Goal: Task Accomplishment & Management: Manage account settings

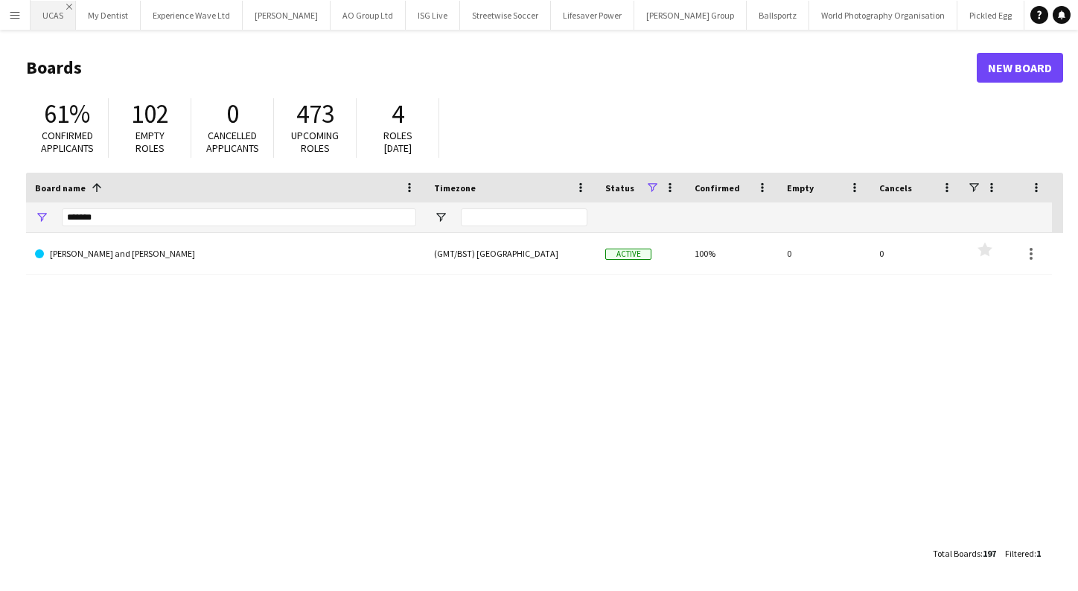
click at [71, 8] on app-icon "Close" at bounding box center [69, 7] width 6 height 6
drag, startPoint x: 151, startPoint y: 220, endPoint x: -27, endPoint y: 211, distance: 178.1
click at [0, 211] on html "Menu Boards Boards Boards All jobs Status Workforce Workforce My Workforce Recr…" at bounding box center [539, 295] width 1078 height 591
type input "****"
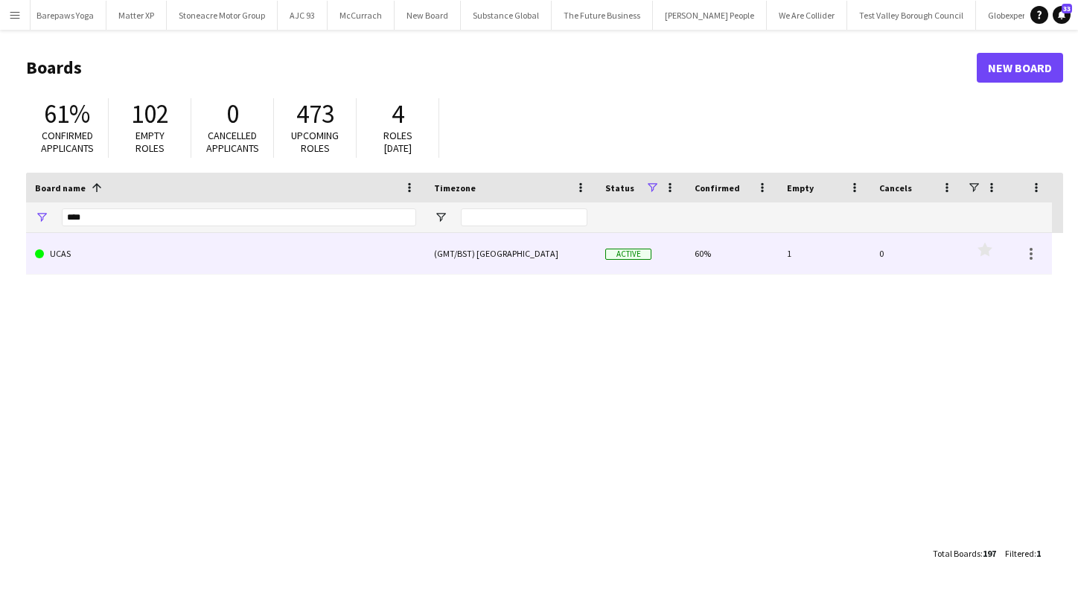
click at [112, 254] on link "UCAS" at bounding box center [225, 254] width 381 height 42
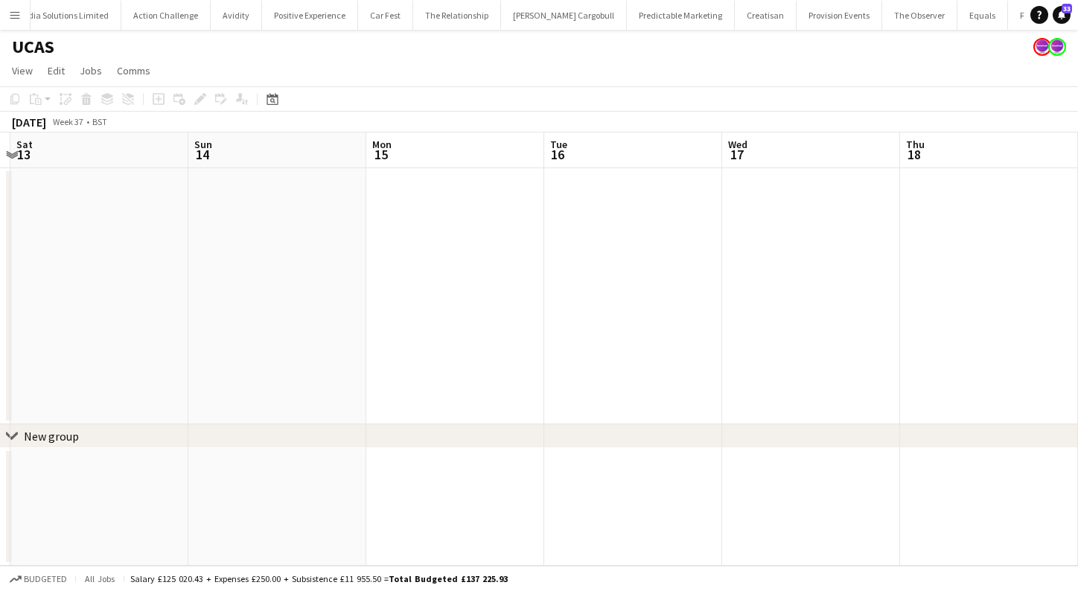
scroll to position [0, 415]
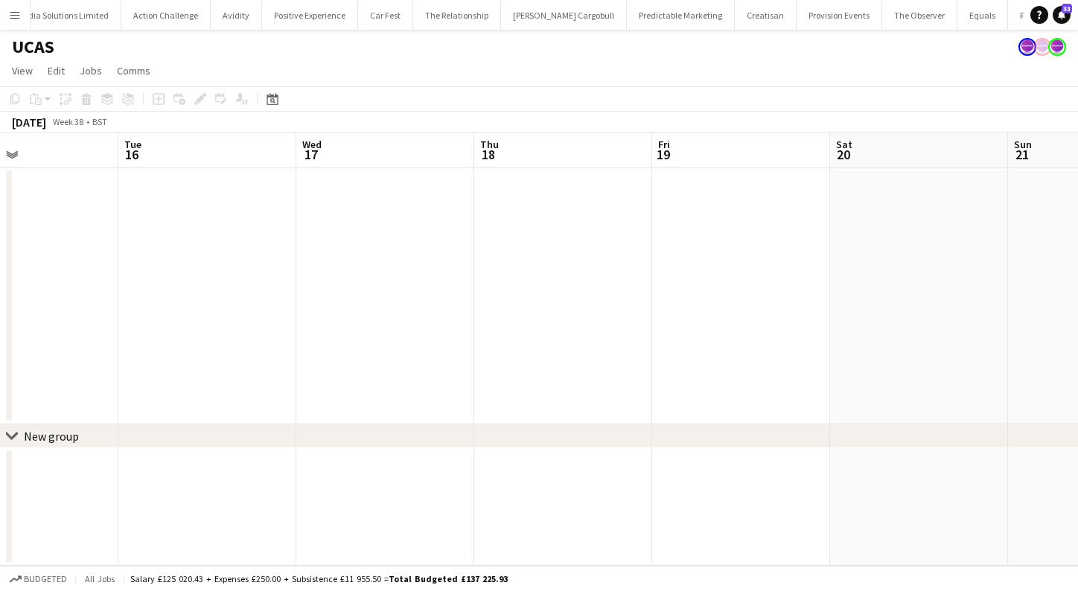
click at [21, 15] on button "Menu" at bounding box center [15, 15] width 30 height 30
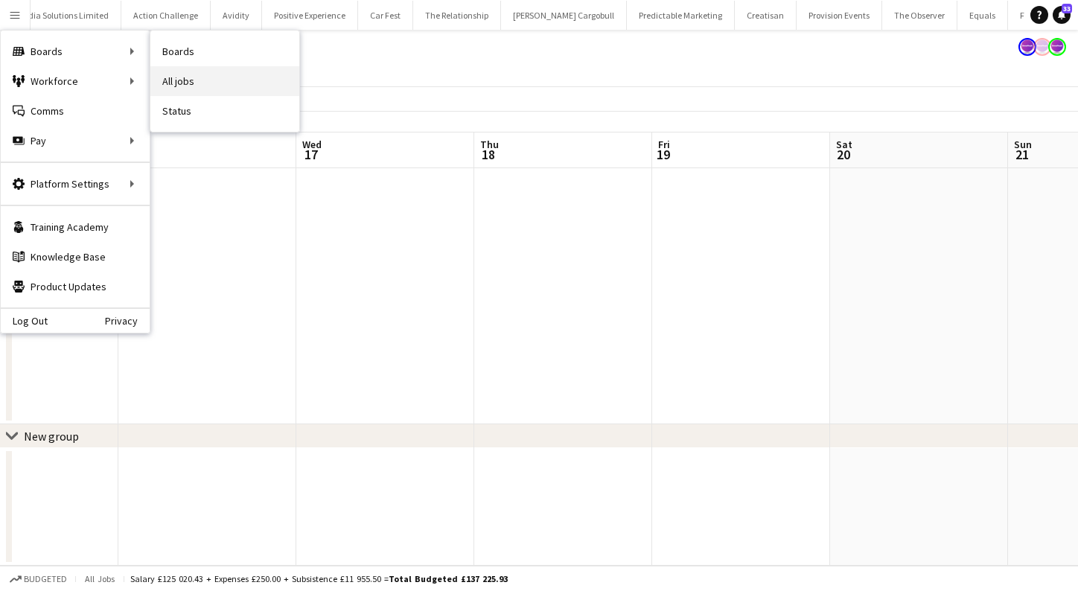
click at [196, 84] on link "All jobs" at bounding box center [224, 81] width 149 height 30
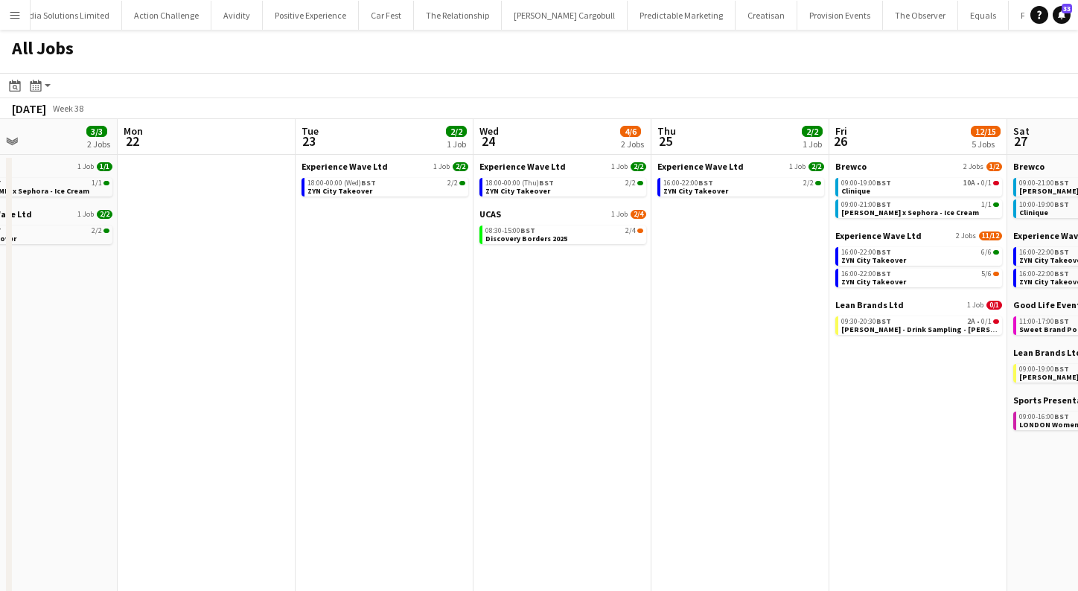
scroll to position [0, 509]
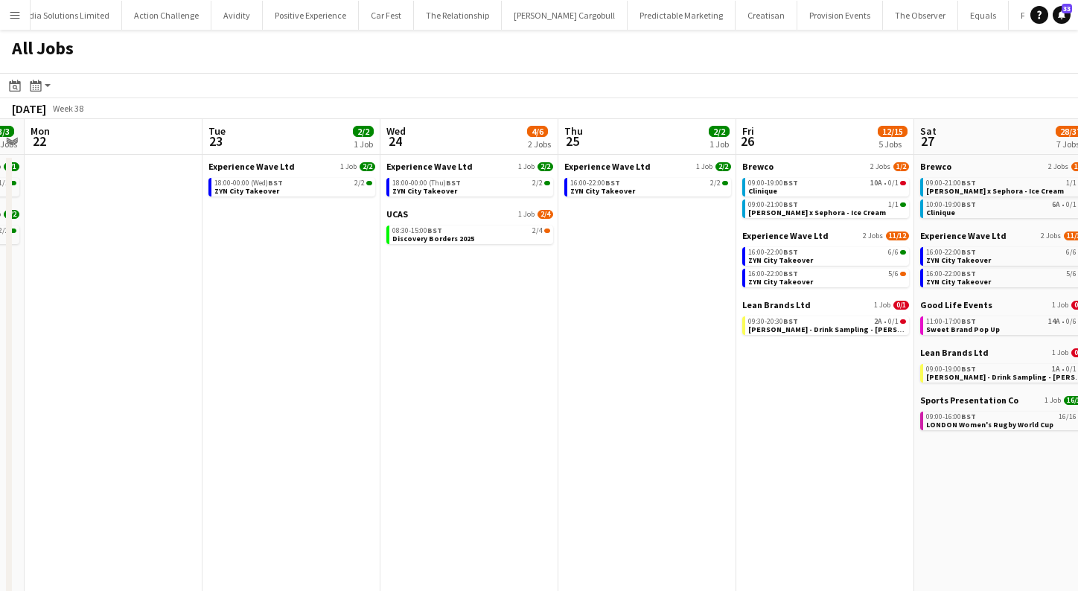
drag, startPoint x: 862, startPoint y: 261, endPoint x: 646, endPoint y: 298, distance: 219.0
click at [646, 298] on app-date-cell "Experience Wave Ltd 1 Job 2/2 16:00-22:00 BST 2/2 ZYN City Takeover" at bounding box center [647, 388] width 178 height 467
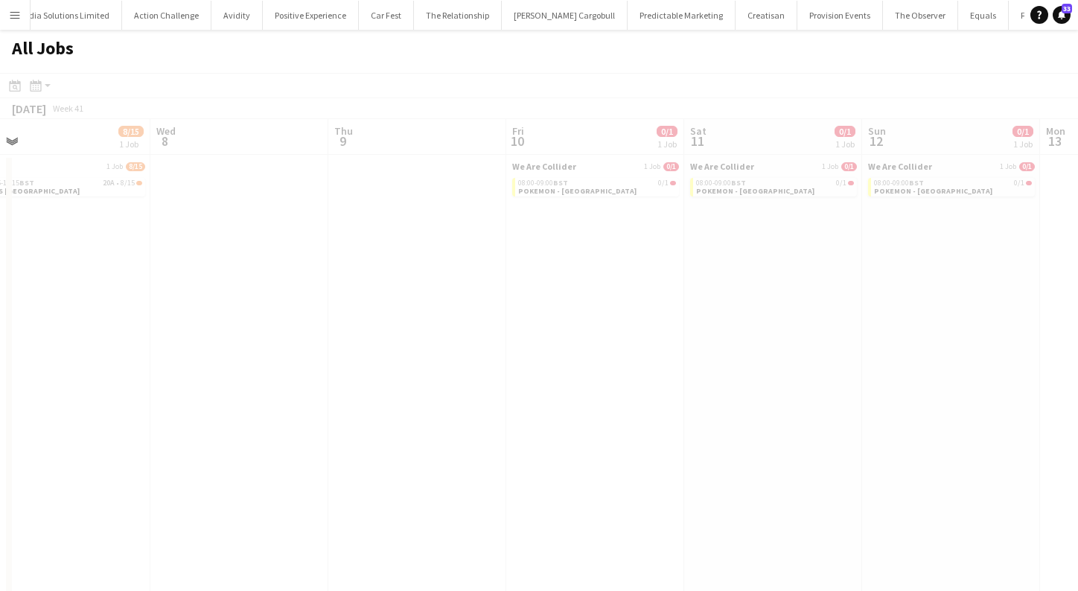
scroll to position [0, 501]
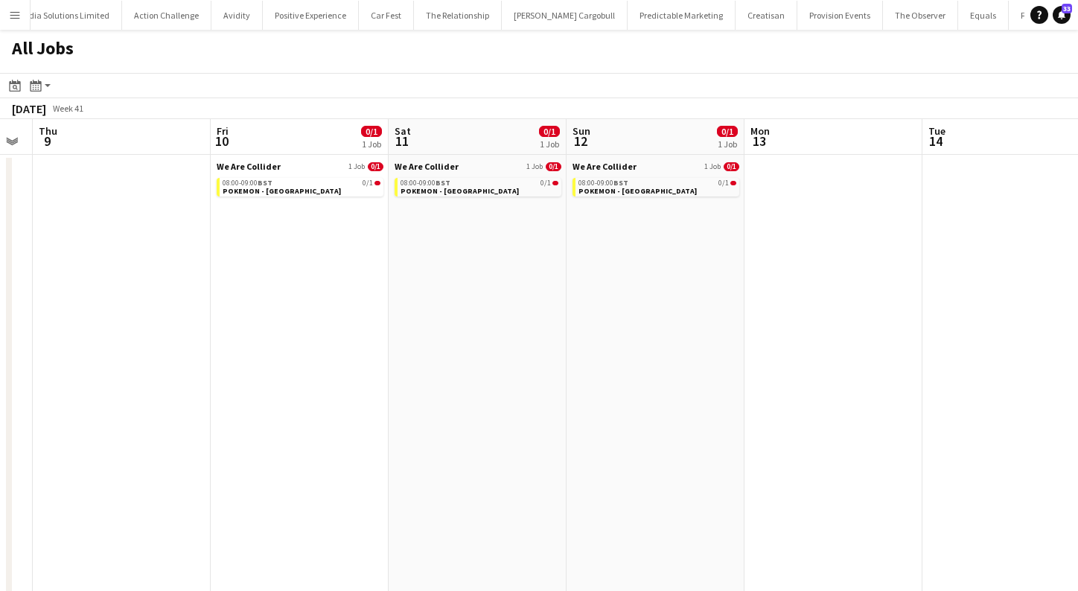
drag, startPoint x: 646, startPoint y: 298, endPoint x: 563, endPoint y: 284, distance: 84.7
click at [563, 284] on app-date-cell "We Are Collider 1 Job 0/1 08:00-09:00 BST 0/1 POKEMON - MADRID" at bounding box center [478, 388] width 178 height 467
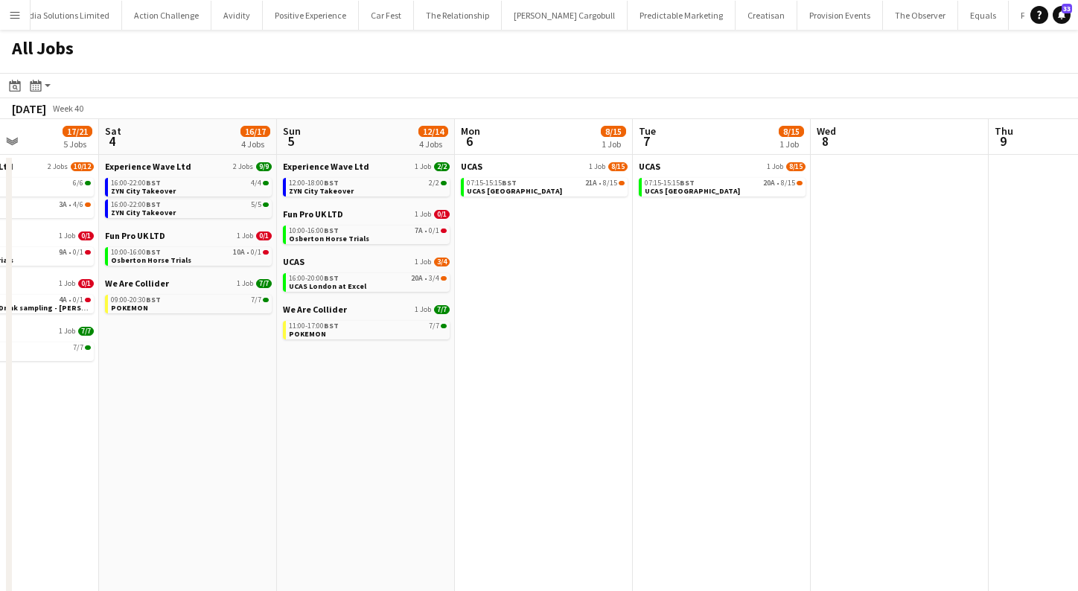
scroll to position [0, 425]
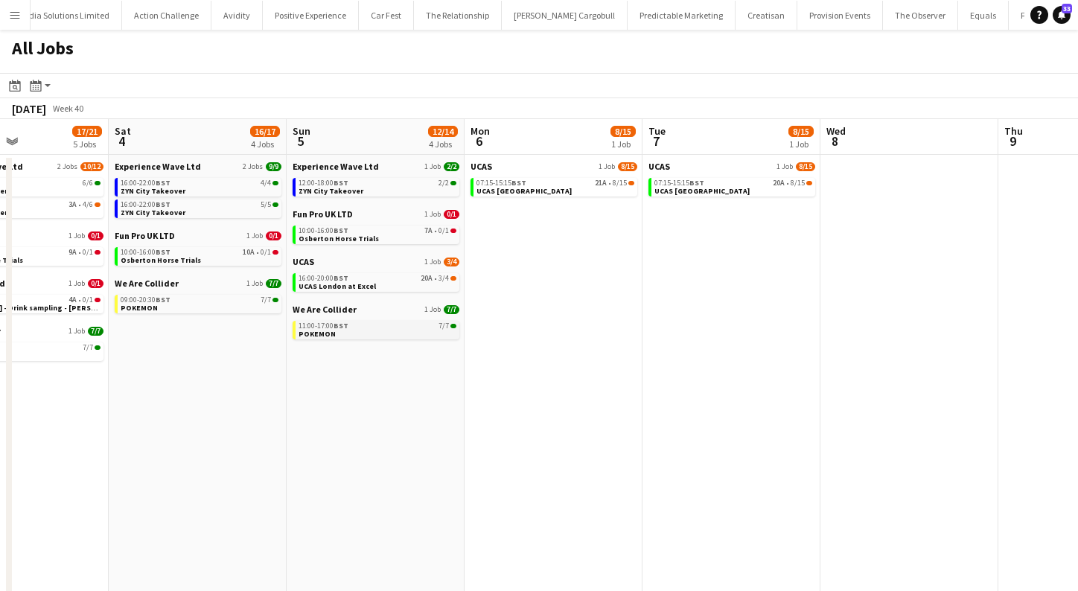
click at [351, 332] on link "11:00-17:00 BST 7/7 POKEMON" at bounding box center [377, 329] width 158 height 17
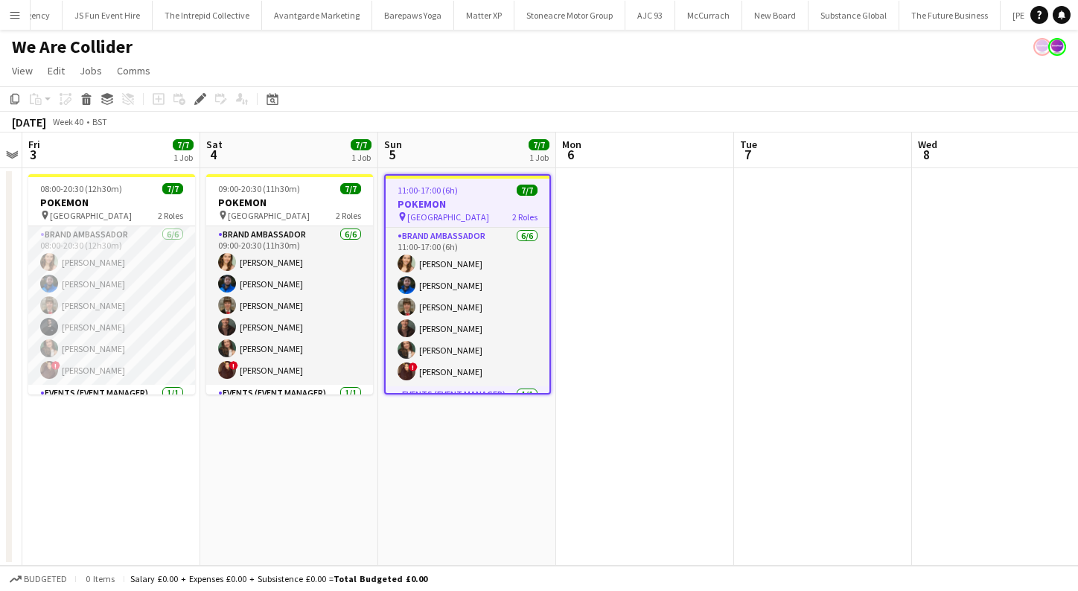
scroll to position [0, 374]
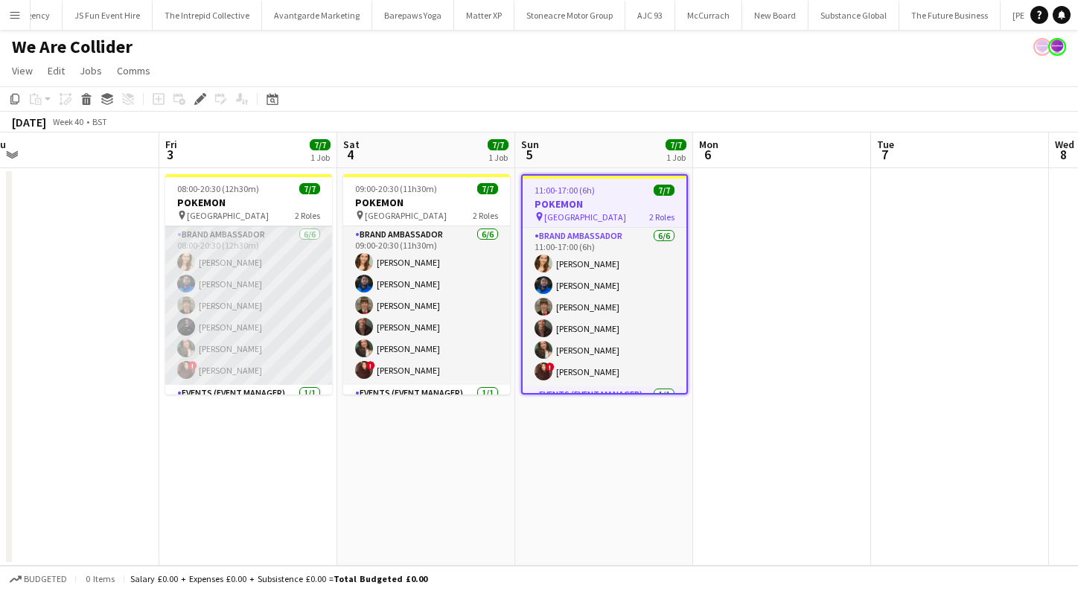
drag, startPoint x: 249, startPoint y: 281, endPoint x: 185, endPoint y: 279, distance: 64.0
click at [249, 281] on app-card-role "Brand Ambassador [DATE] 08:00-20:30 (12h30m) [PERSON_NAME] [PERSON_NAME] [PERSO…" at bounding box center [248, 305] width 167 height 159
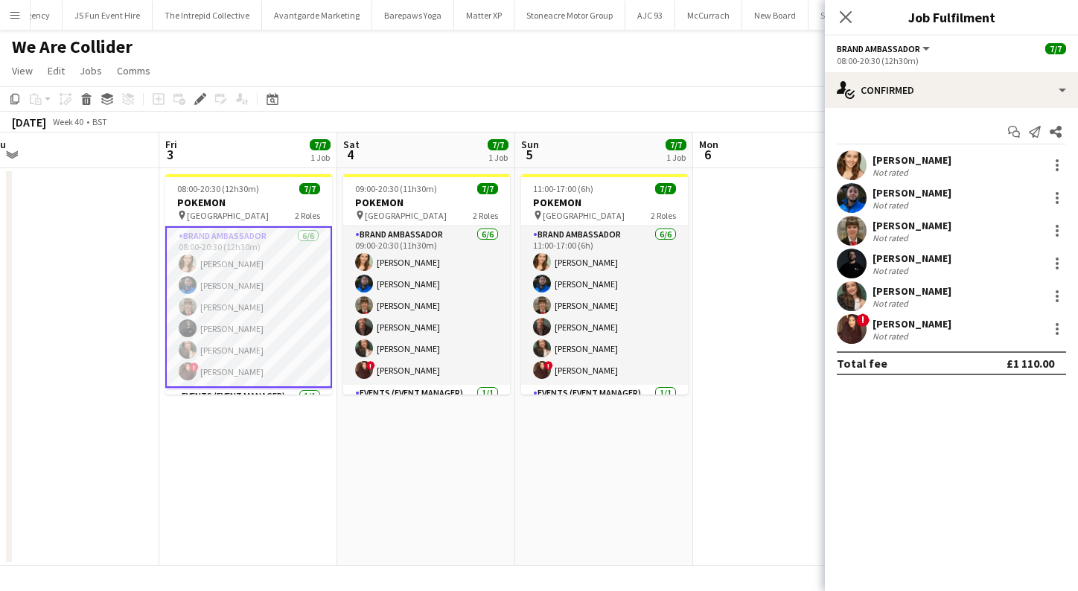
scroll to position [0, 375]
click at [185, 279] on app-user-avatar at bounding box center [187, 285] width 18 height 18
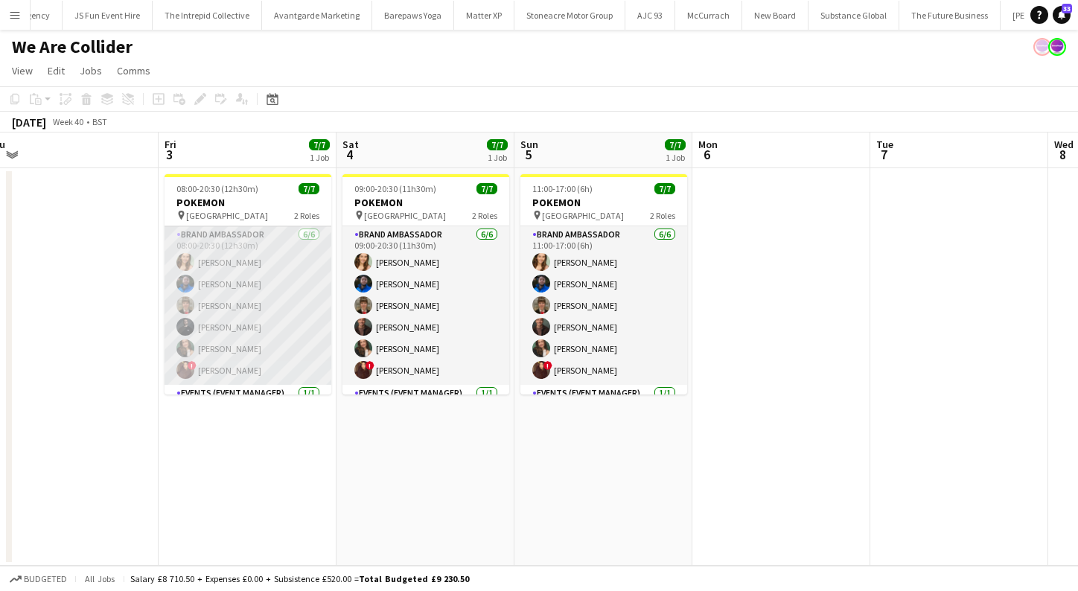
click at [191, 275] on app-card-role "Brand Ambassador [DATE] 08:00-20:30 (12h30m) [PERSON_NAME] [PERSON_NAME] [PERSO…" at bounding box center [247, 305] width 167 height 159
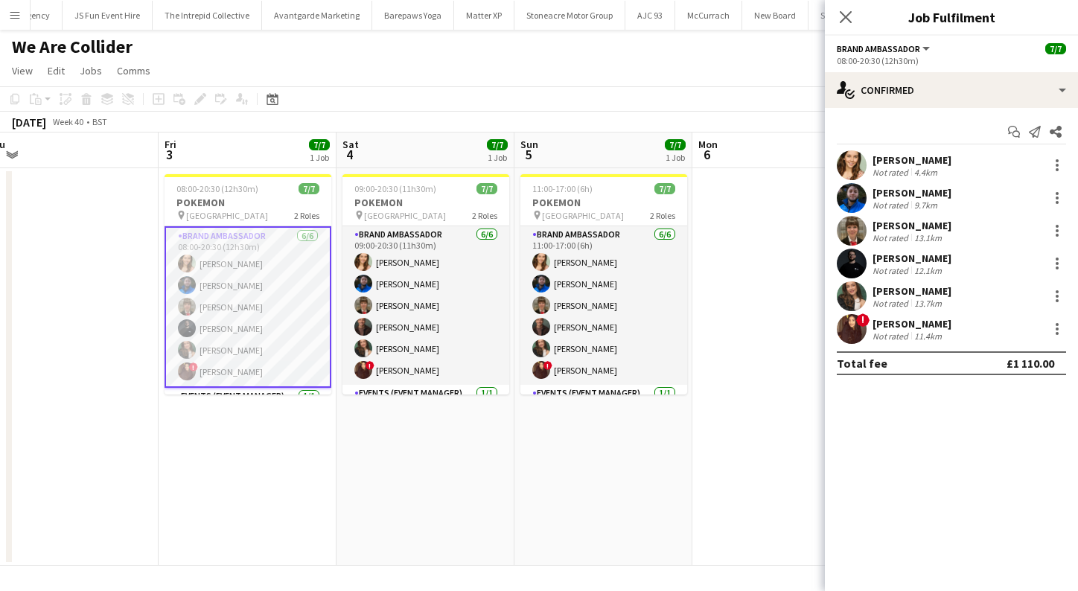
click at [860, 196] on app-user-avatar at bounding box center [852, 198] width 30 height 30
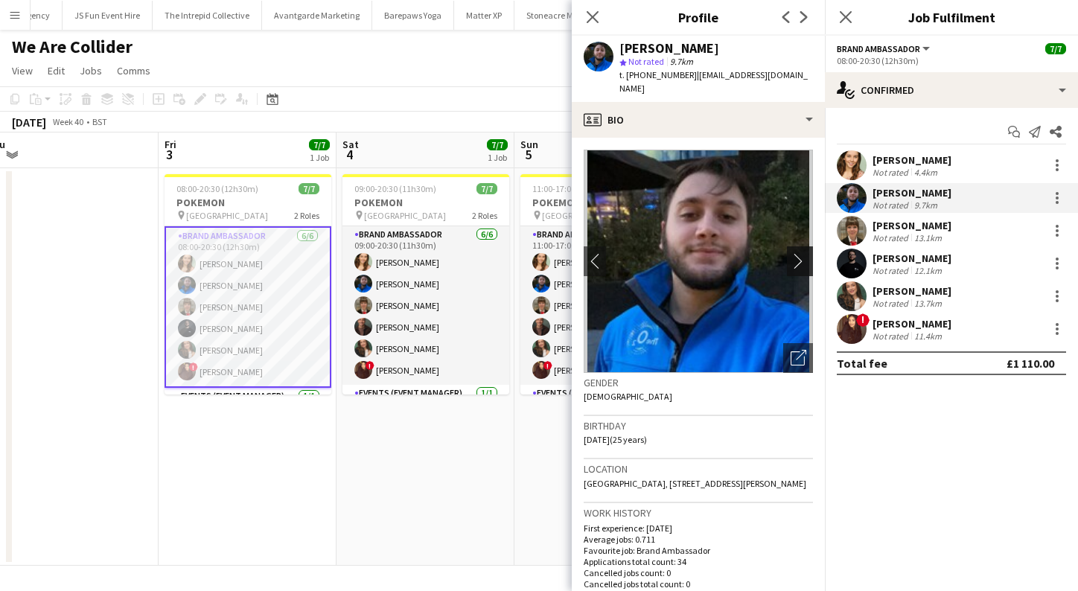
click at [805, 253] on app-icon "chevron-right" at bounding box center [801, 261] width 23 height 16
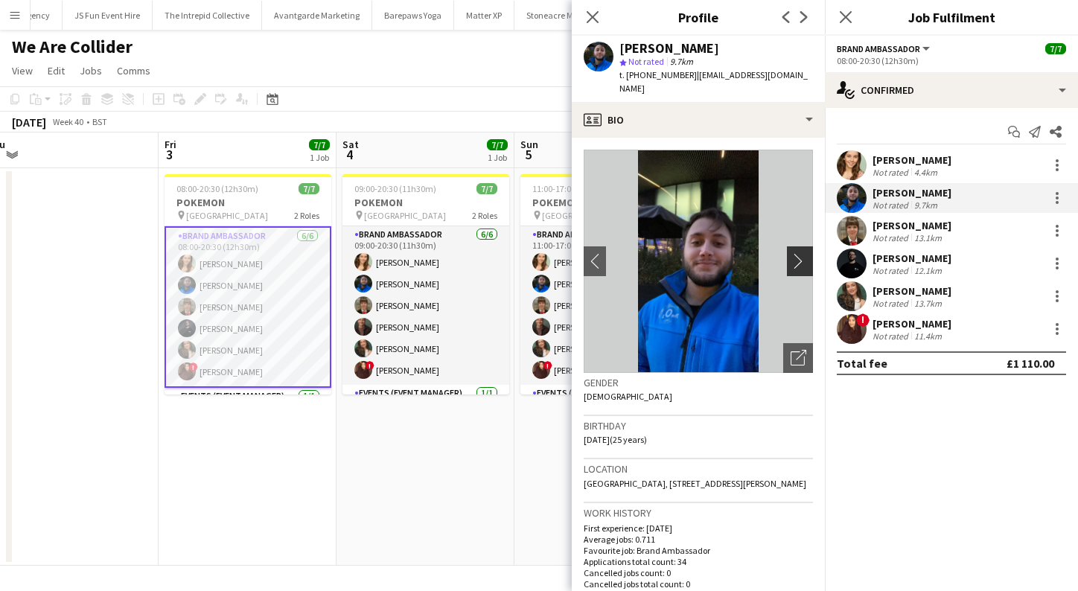
click at [798, 253] on app-icon "chevron-right" at bounding box center [801, 261] width 23 height 16
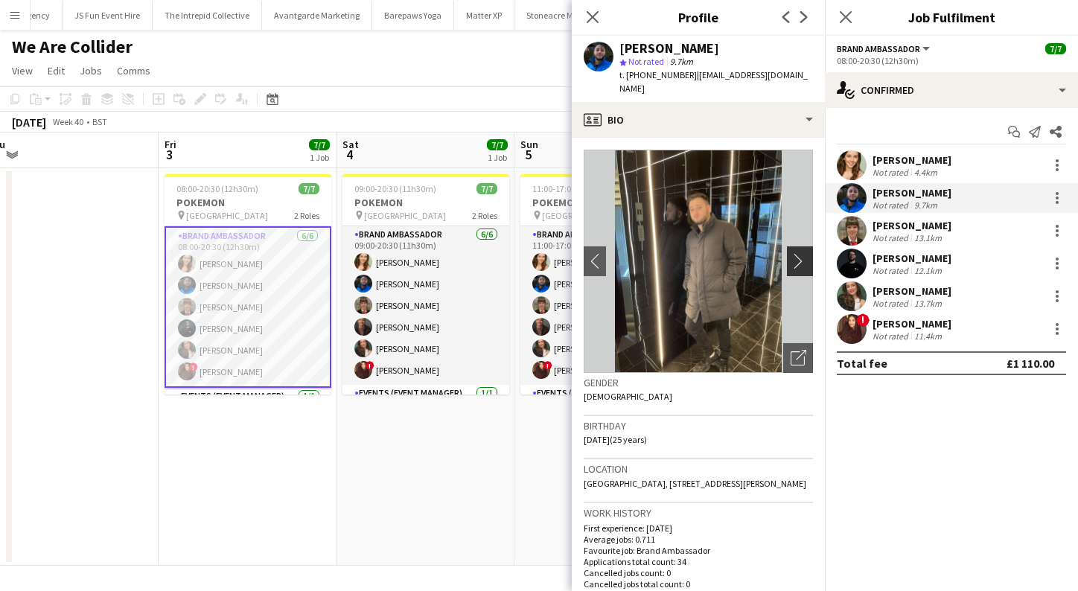
click at [798, 253] on app-icon "chevron-right" at bounding box center [801, 261] width 23 height 16
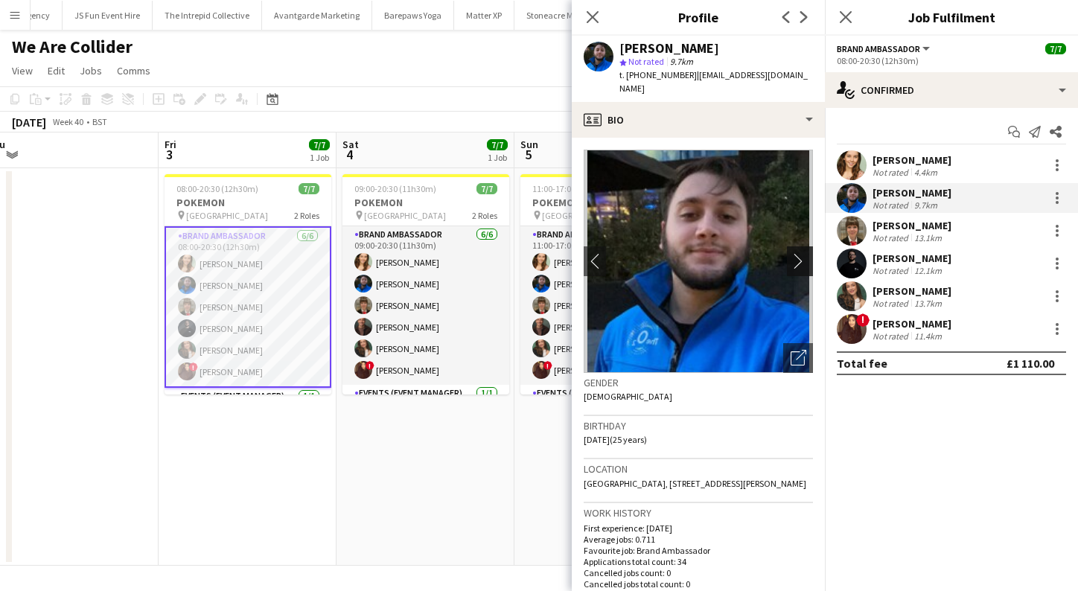
click at [798, 253] on app-icon "chevron-right" at bounding box center [801, 261] width 23 height 16
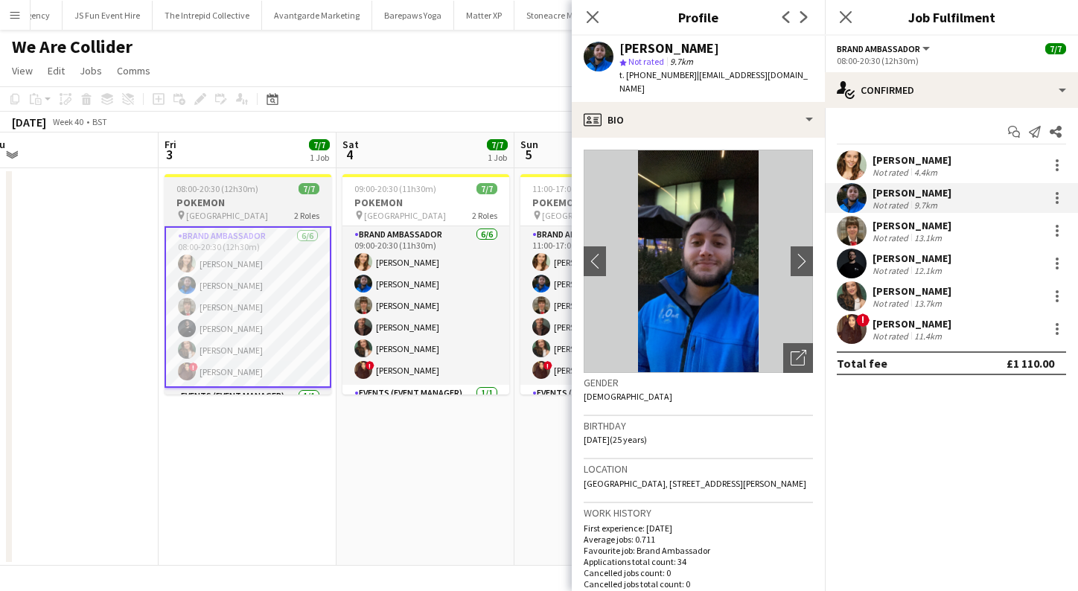
drag, startPoint x: 100, startPoint y: 498, endPoint x: 219, endPoint y: 348, distance: 191.3
click at [100, 499] on app-date-cell at bounding box center [70, 366] width 178 height 397
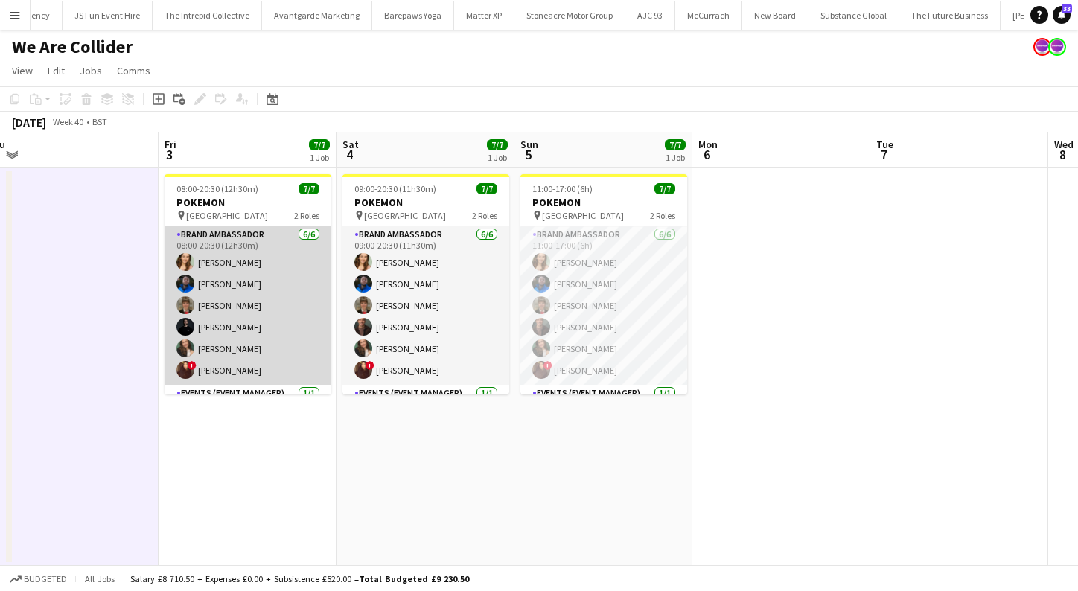
scroll to position [0, 0]
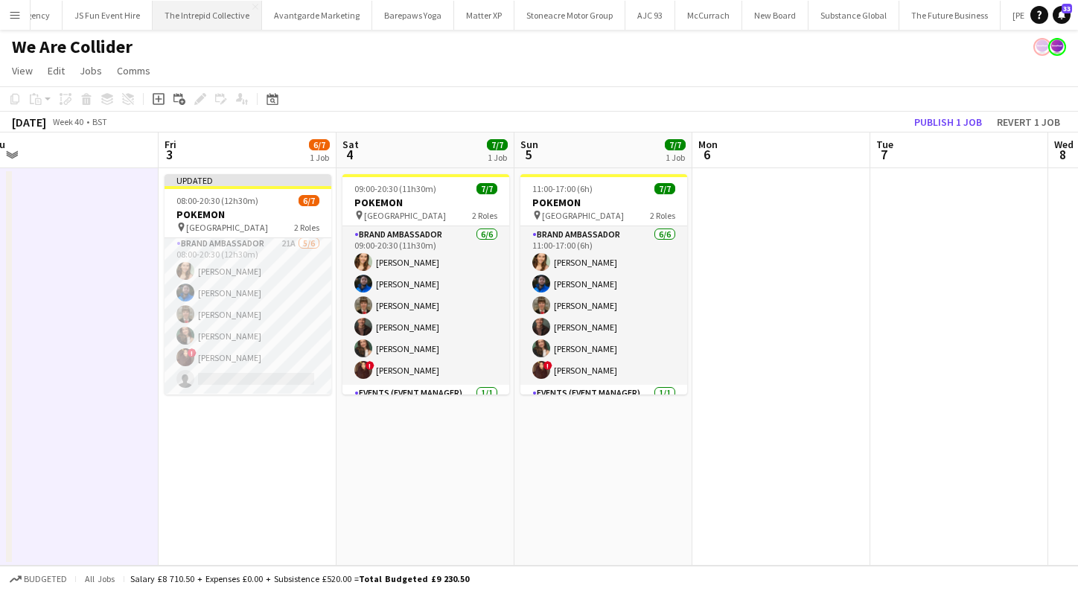
drag, startPoint x: 10, startPoint y: 19, endPoint x: 51, endPoint y: 24, distance: 41.2
click at [10, 19] on app-icon "Menu" at bounding box center [15, 15] width 12 height 12
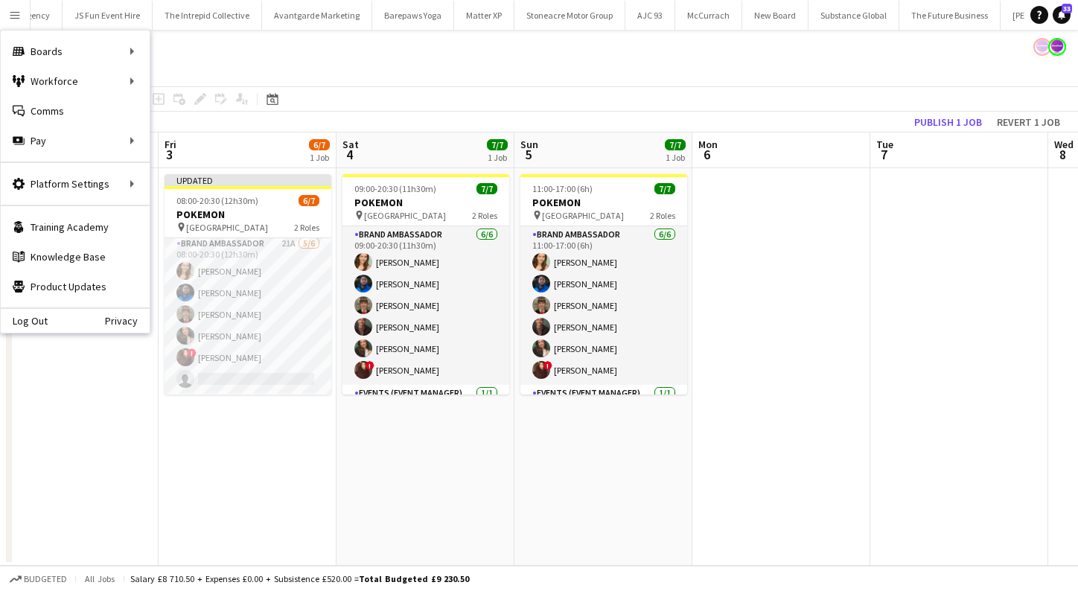
click at [22, 16] on button "Menu" at bounding box center [15, 15] width 30 height 30
click at [170, 84] on link "All jobs" at bounding box center [224, 81] width 149 height 30
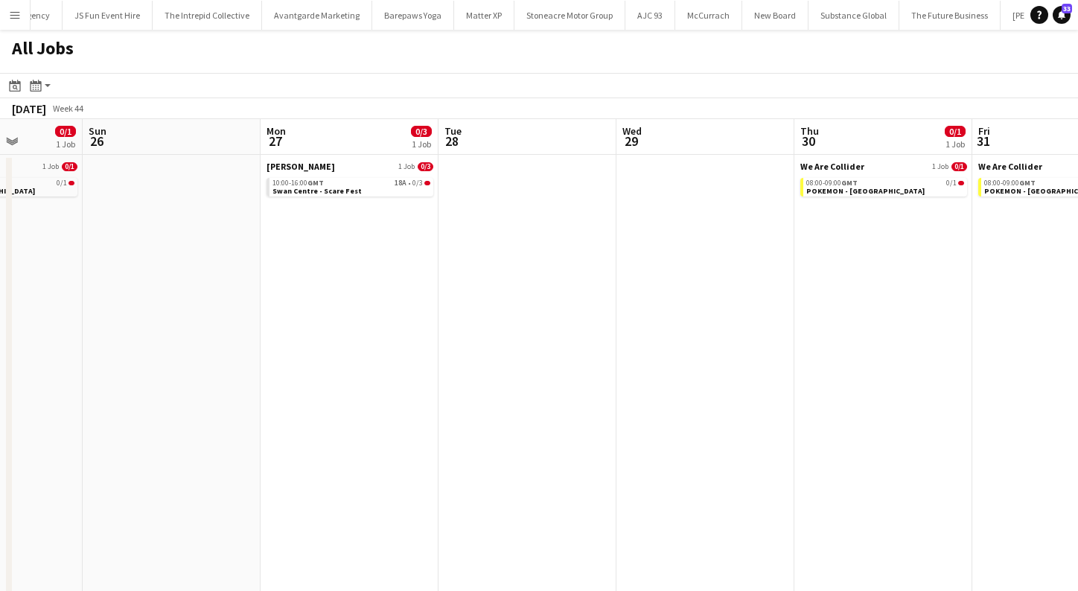
scroll to position [0, 316]
